Goal: Find specific page/section: Find specific page/section

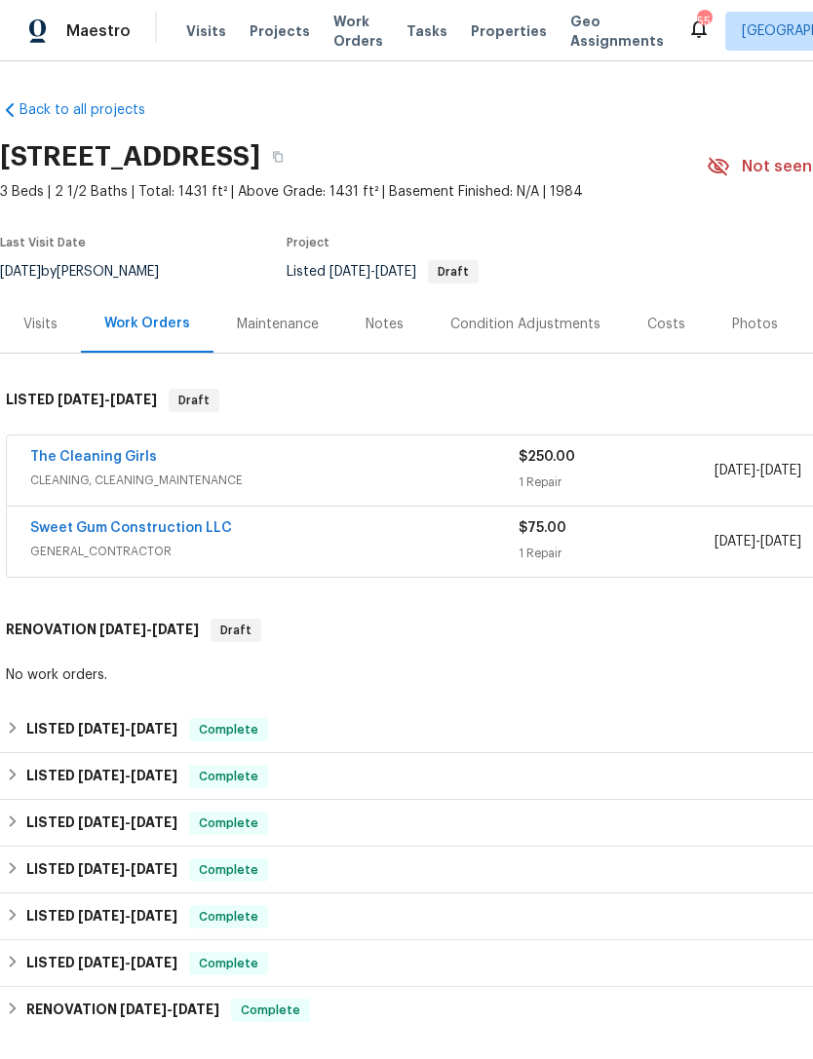
click at [754, 324] on div "Photos" at bounding box center [755, 324] width 46 height 19
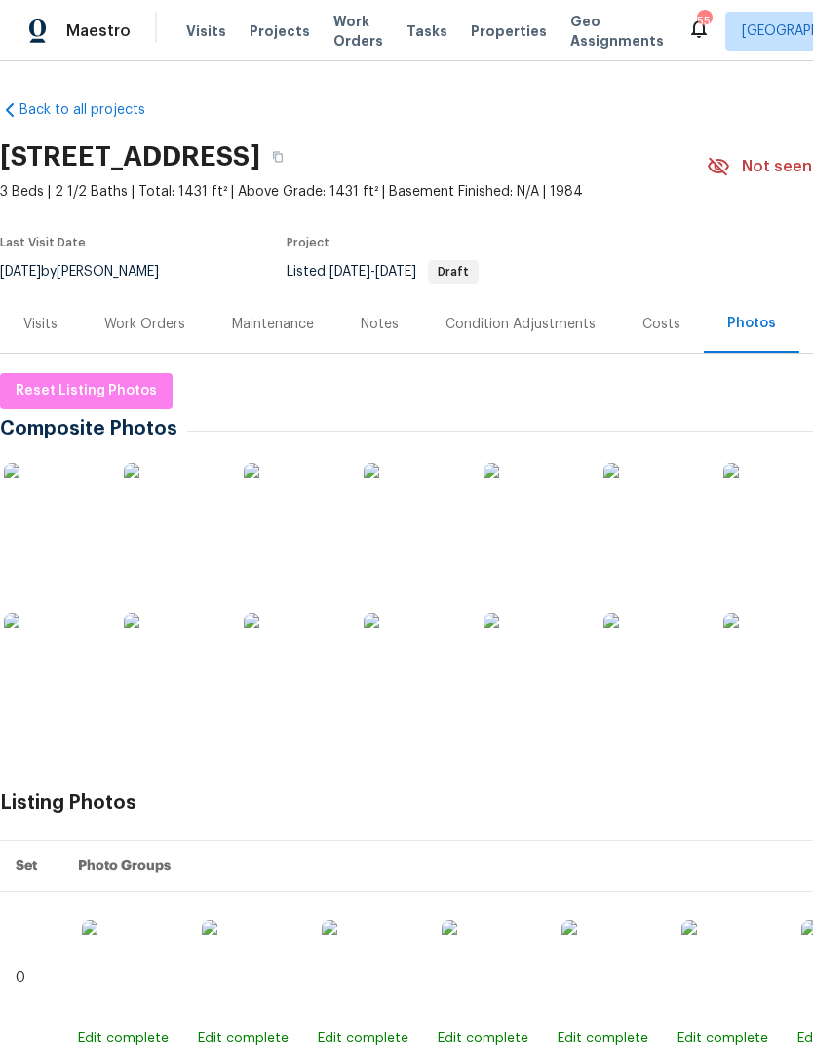
click at [286, 524] on img at bounding box center [292, 511] width 97 height 97
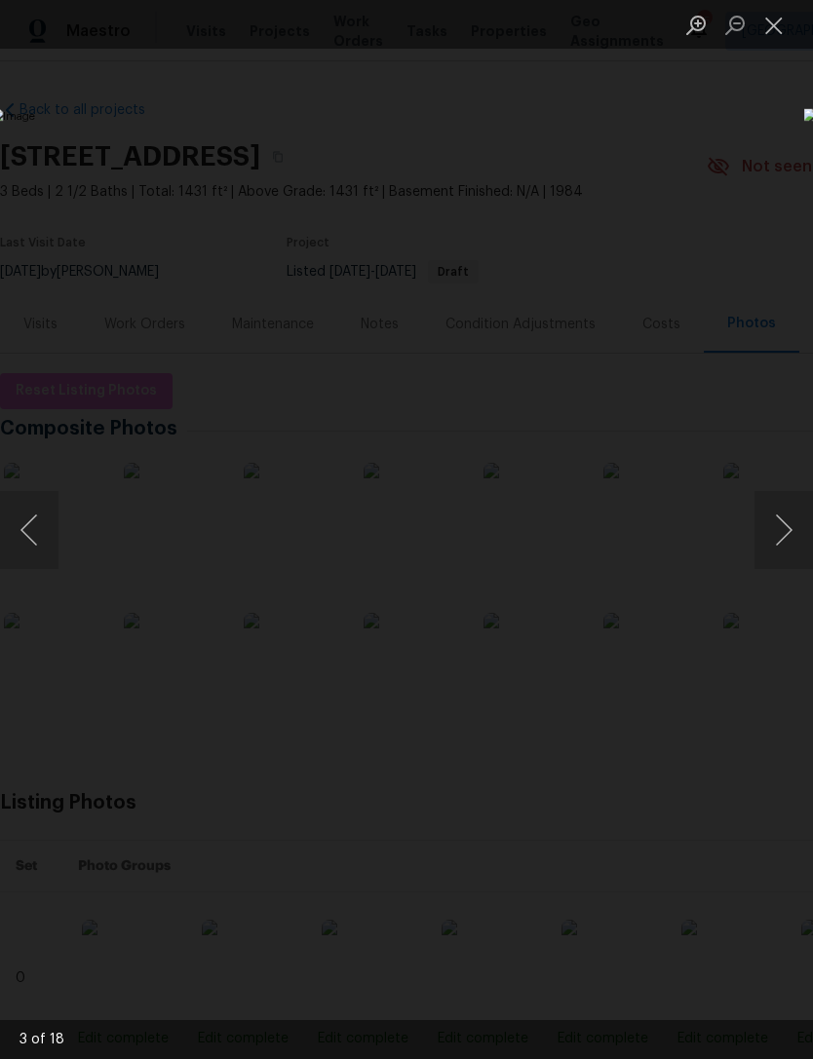
click at [790, 520] on button "Next image" at bounding box center [783, 530] width 58 height 78
click at [778, 532] on button "Next image" at bounding box center [783, 530] width 58 height 78
click at [782, 525] on button "Next image" at bounding box center [783, 530] width 58 height 78
click at [778, 521] on button "Next image" at bounding box center [783, 530] width 58 height 78
click at [787, 524] on button "Next image" at bounding box center [783, 530] width 58 height 78
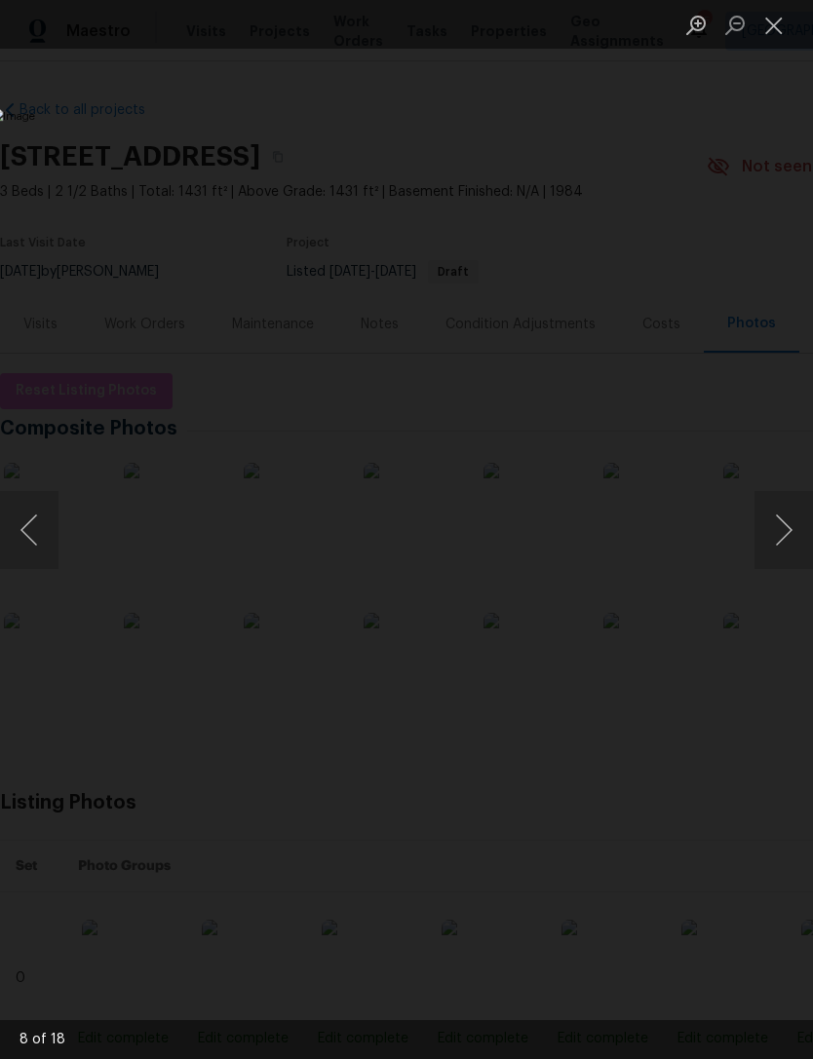
click at [783, 531] on button "Next image" at bounding box center [783, 530] width 58 height 78
click at [781, 536] on button "Next image" at bounding box center [783, 530] width 58 height 78
click at [780, 530] on button "Next image" at bounding box center [783, 530] width 58 height 78
click at [783, 537] on button "Next image" at bounding box center [783, 530] width 58 height 78
click at [782, 546] on button "Next image" at bounding box center [783, 530] width 58 height 78
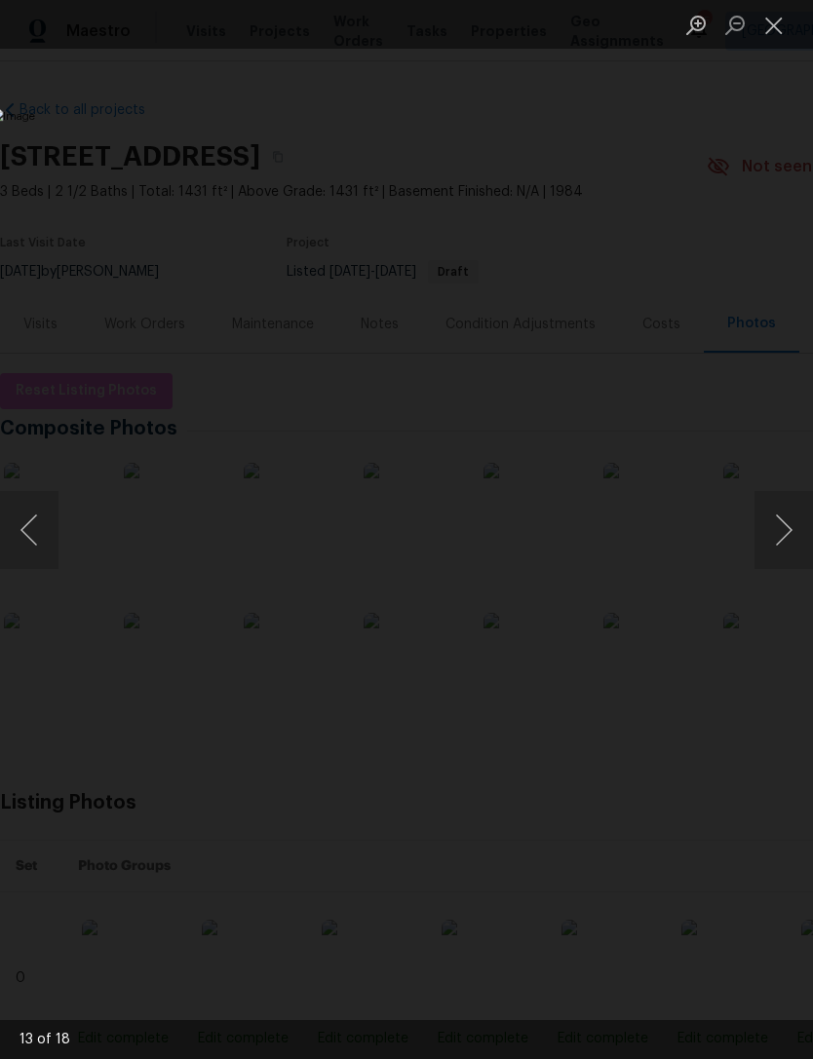
click at [782, 537] on button "Next image" at bounding box center [783, 530] width 58 height 78
click at [782, 536] on button "Next image" at bounding box center [783, 530] width 58 height 78
click at [781, 540] on button "Next image" at bounding box center [783, 530] width 58 height 78
click at [784, 516] on button "Next image" at bounding box center [783, 530] width 58 height 78
